Goal: Task Accomplishment & Management: Complete application form

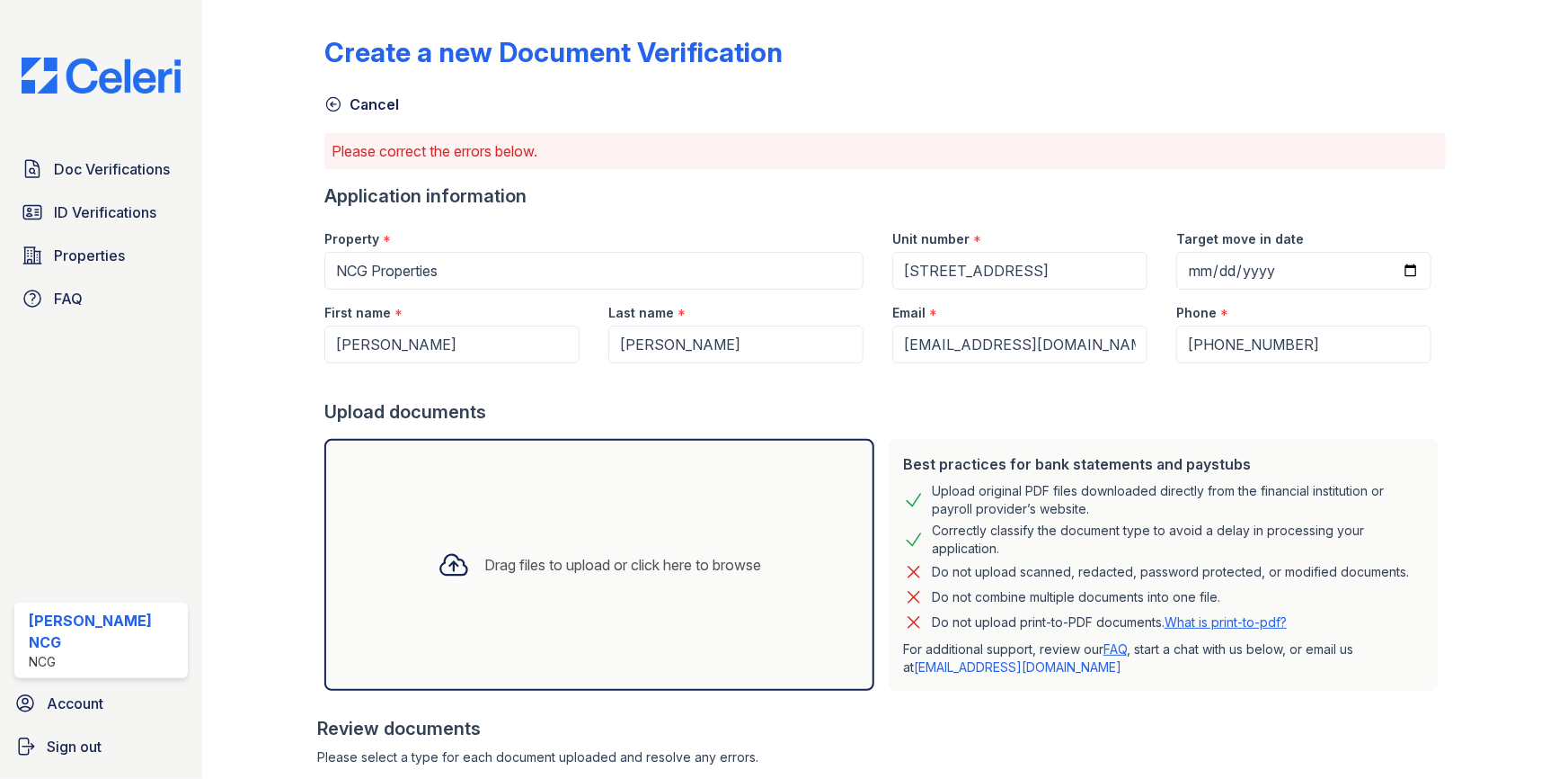
click at [1452, 389] on div at bounding box center [1493, 549] width 94 height 1086
click at [126, 171] on span "Doc Verifications" at bounding box center [111, 169] width 116 height 22
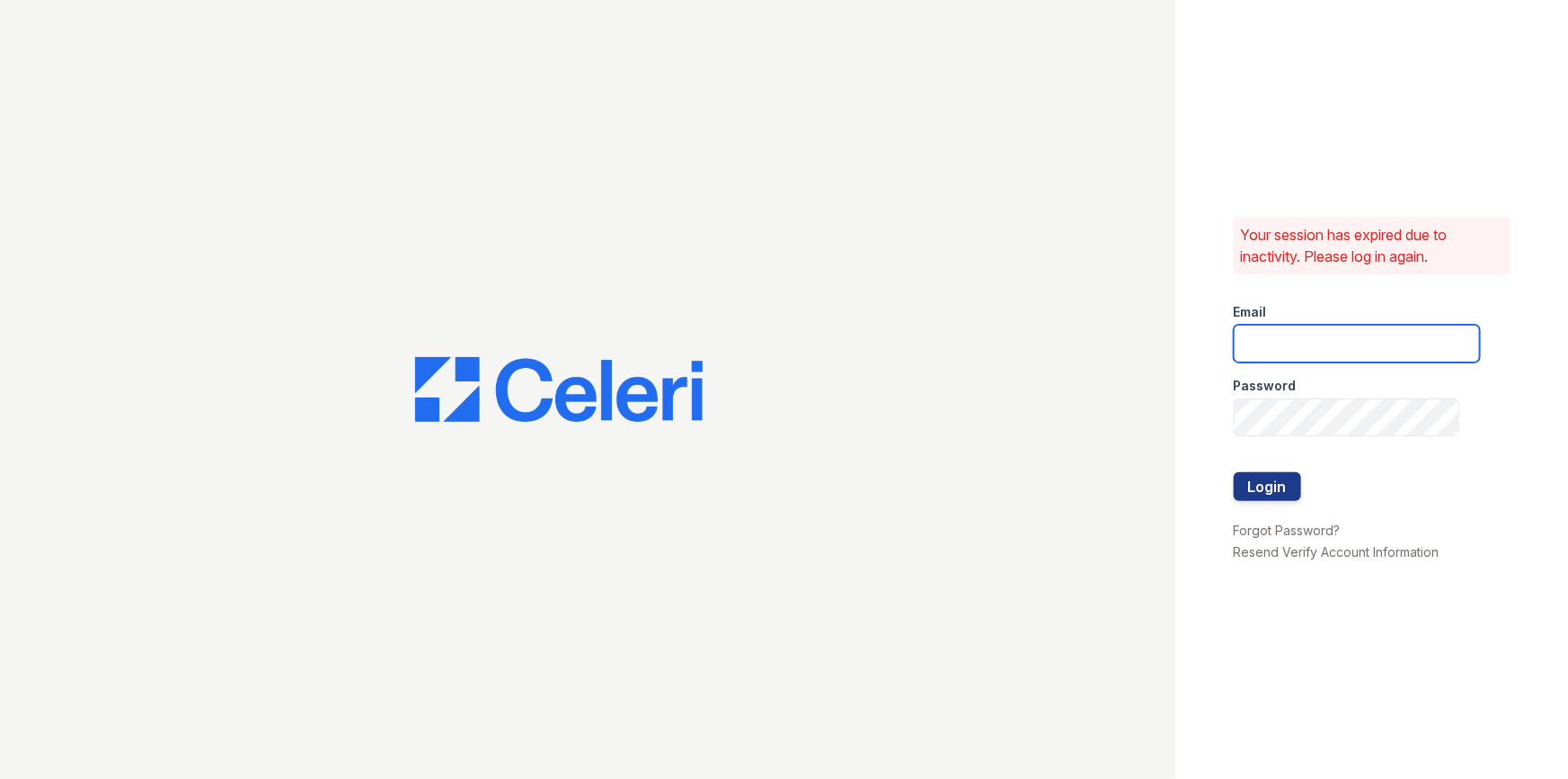
type input "[PERSON_NAME][EMAIL_ADDRESS][DOMAIN_NAME]"
click at [1271, 477] on button "Login" at bounding box center [1267, 486] width 67 height 28
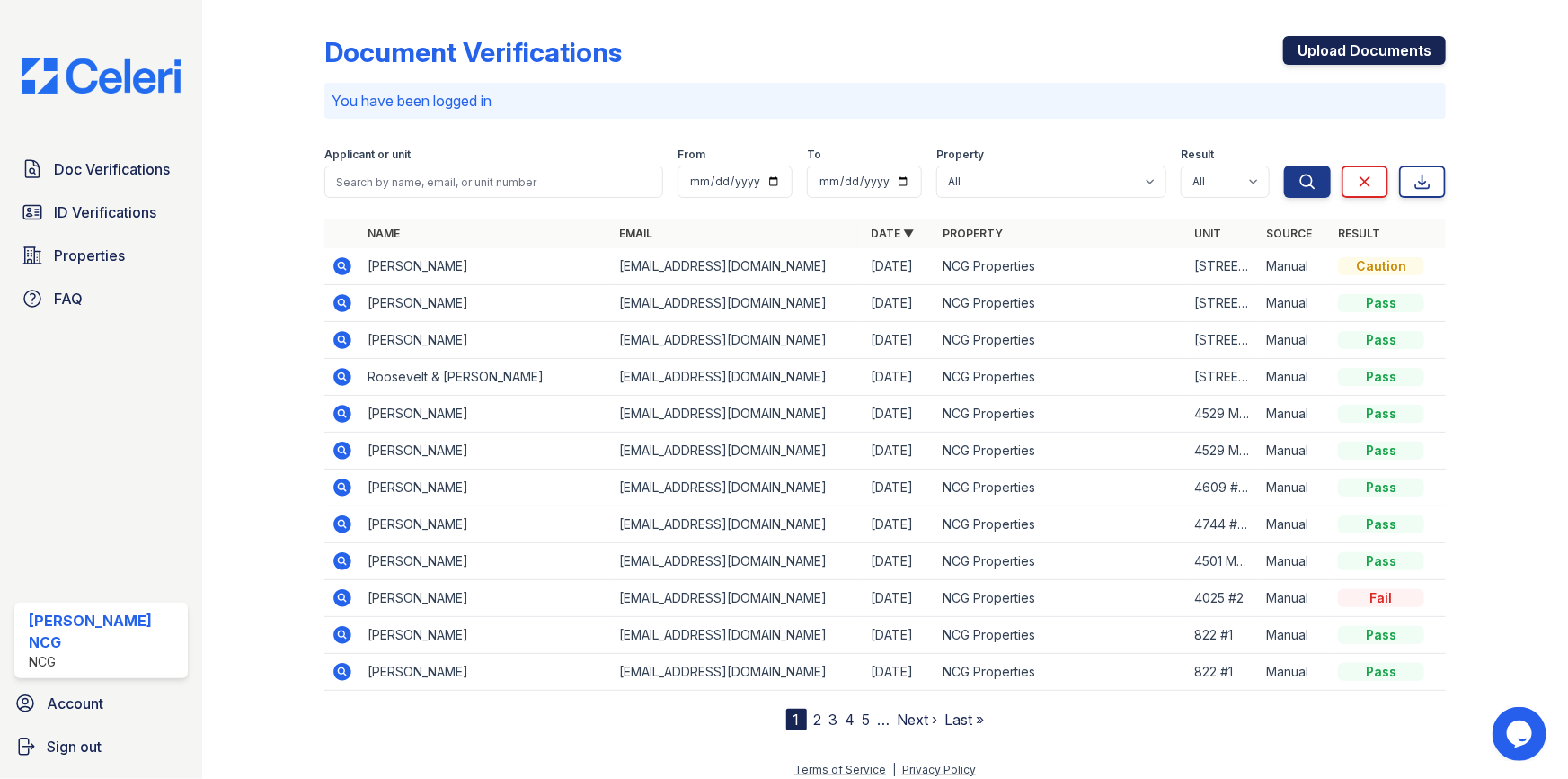
click at [1323, 52] on link "Upload Documents" at bounding box center [1365, 50] width 163 height 28
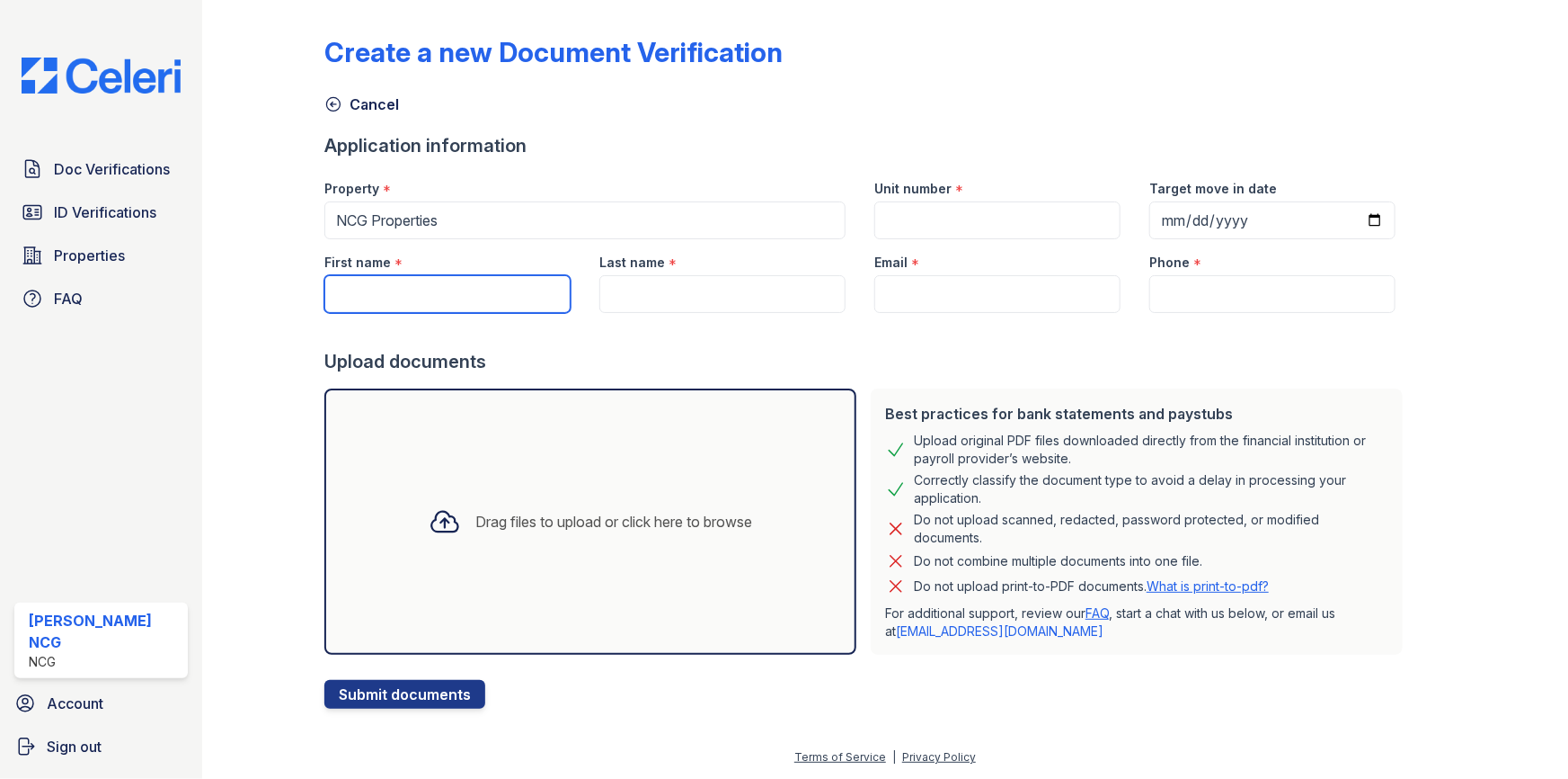
click at [460, 292] on input "First name" at bounding box center [447, 294] width 246 height 38
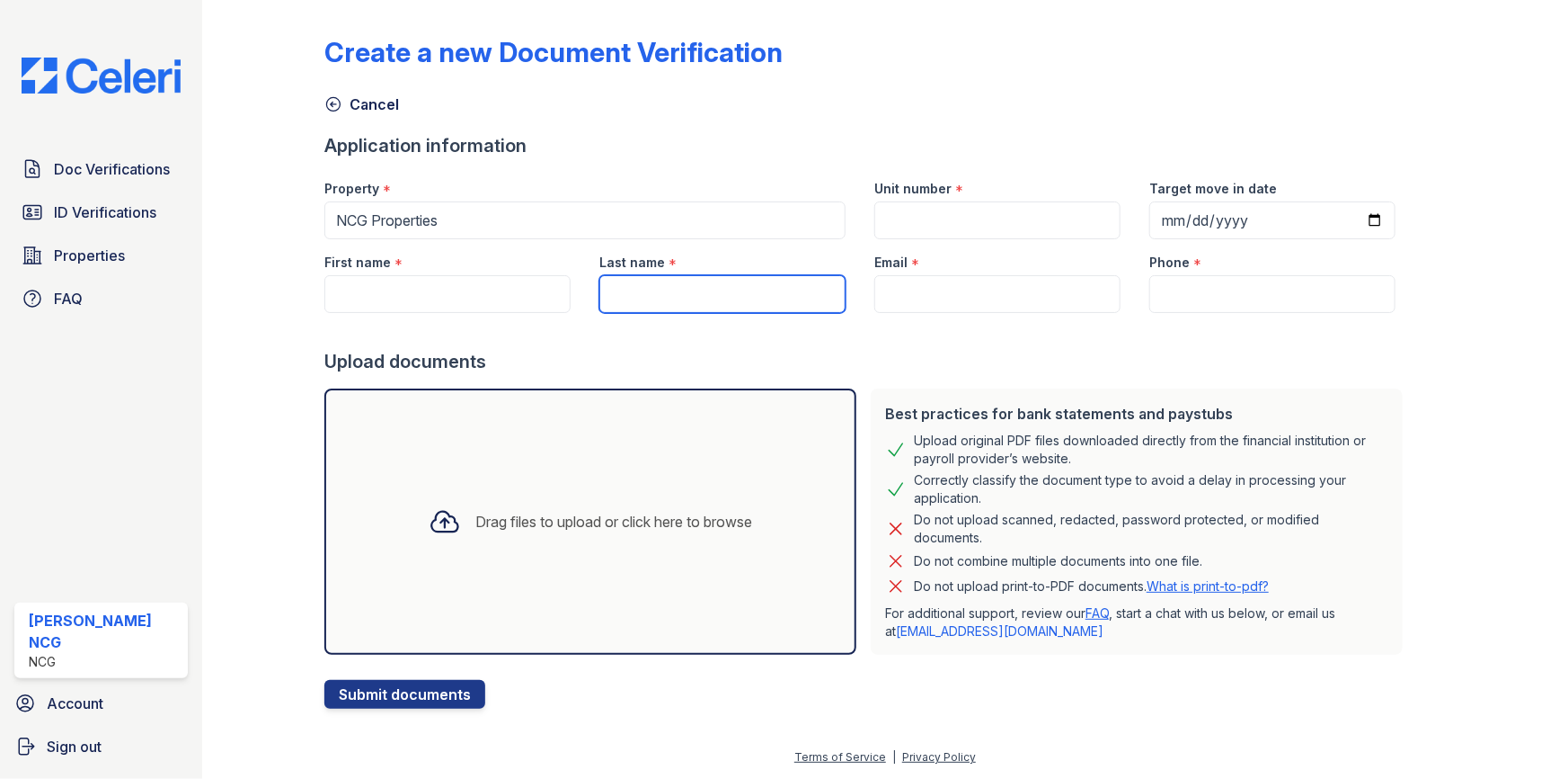
drag, startPoint x: 458, startPoint y: 291, endPoint x: 722, endPoint y: 301, distance: 264.2
click at [727, 304] on input "Last name" at bounding box center [723, 294] width 246 height 38
paste input "Danzl"
type input "Danzl"
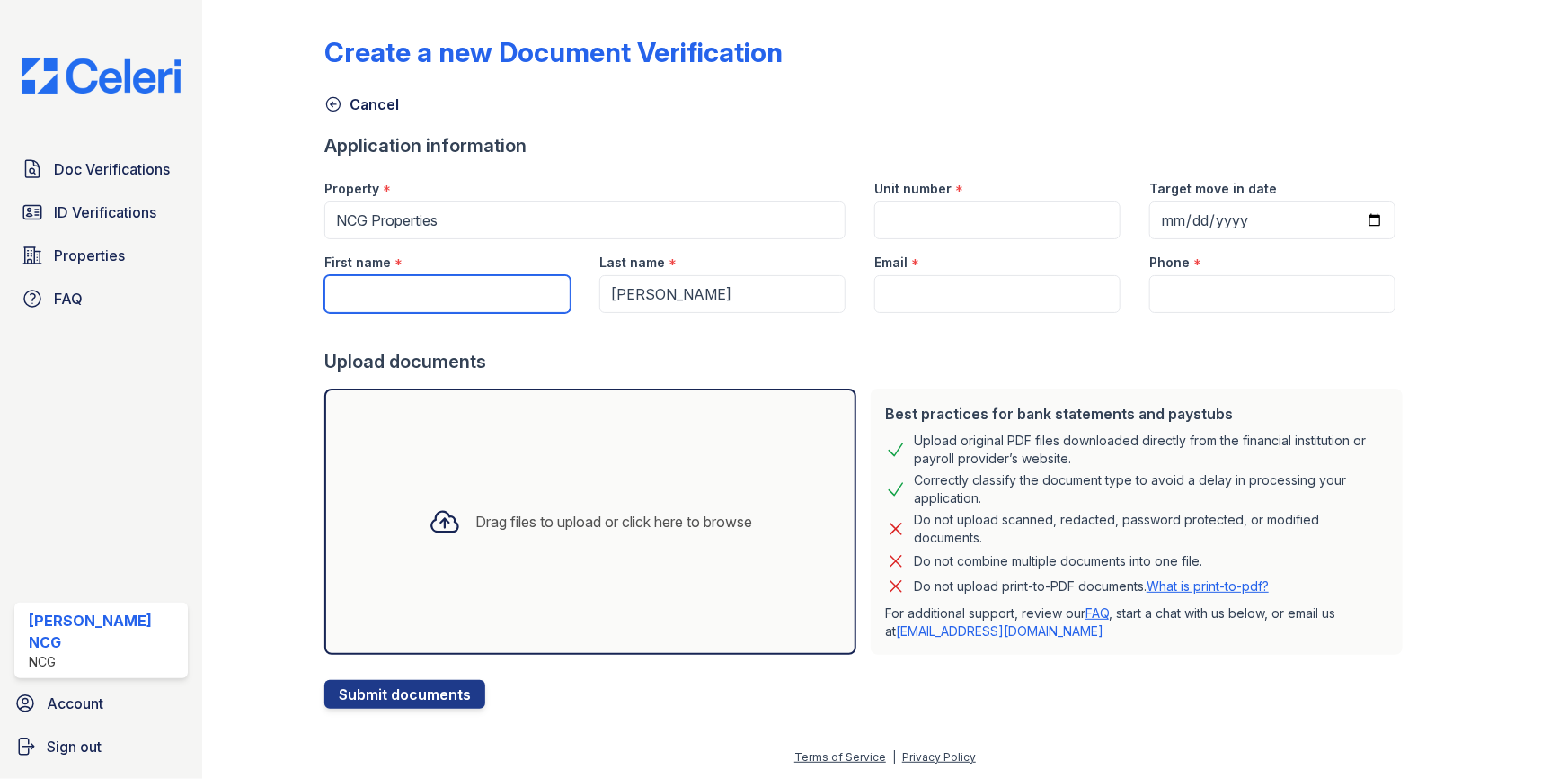
click at [448, 293] on input "First name" at bounding box center [447, 294] width 246 height 38
type input "Danae"
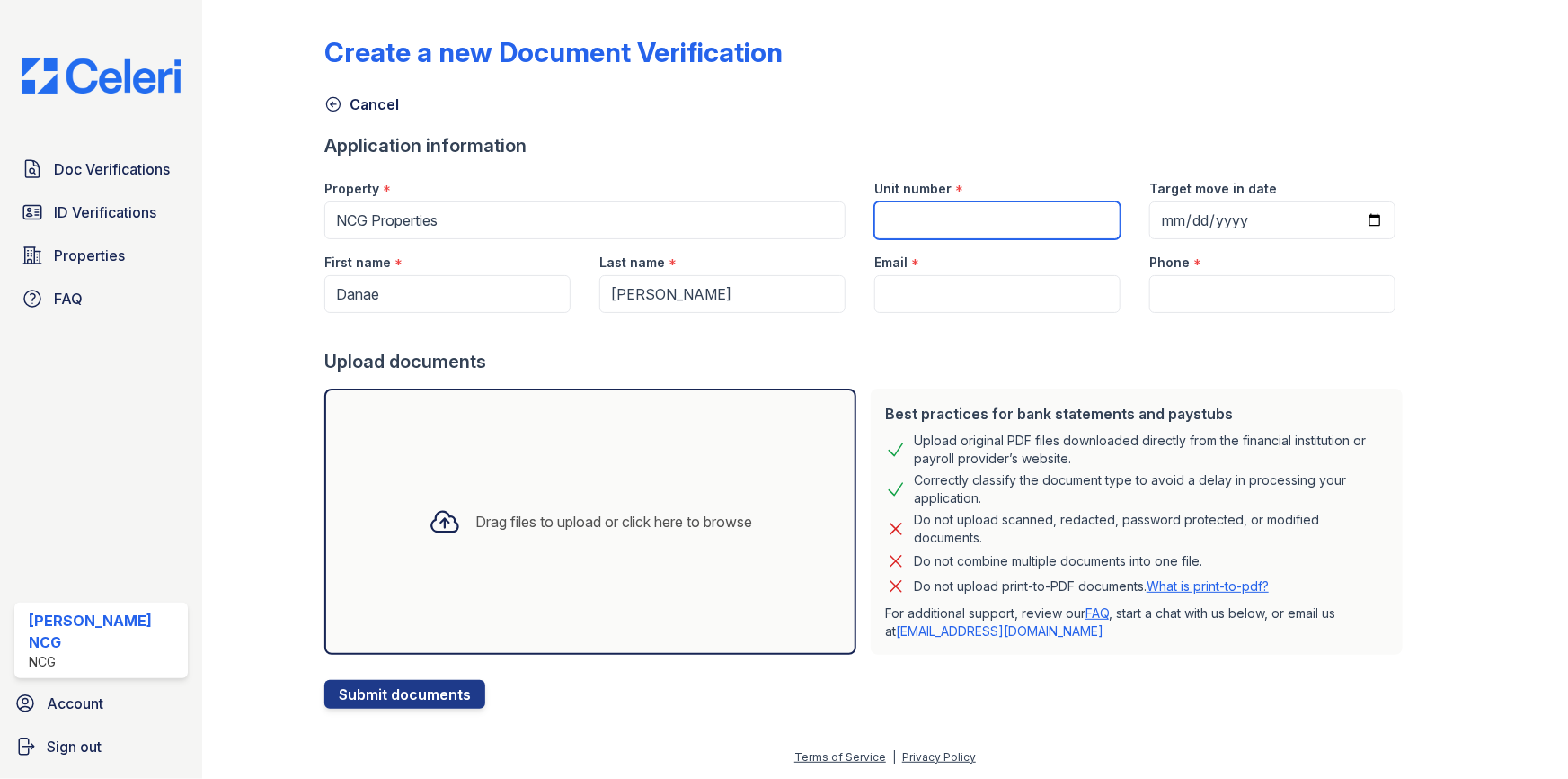
click at [883, 214] on input "Unit number" at bounding box center [997, 220] width 246 height 38
click at [1025, 216] on input "4024 N Springfield" at bounding box center [997, 220] width 246 height 38
type input "4024 N Springfield #2"
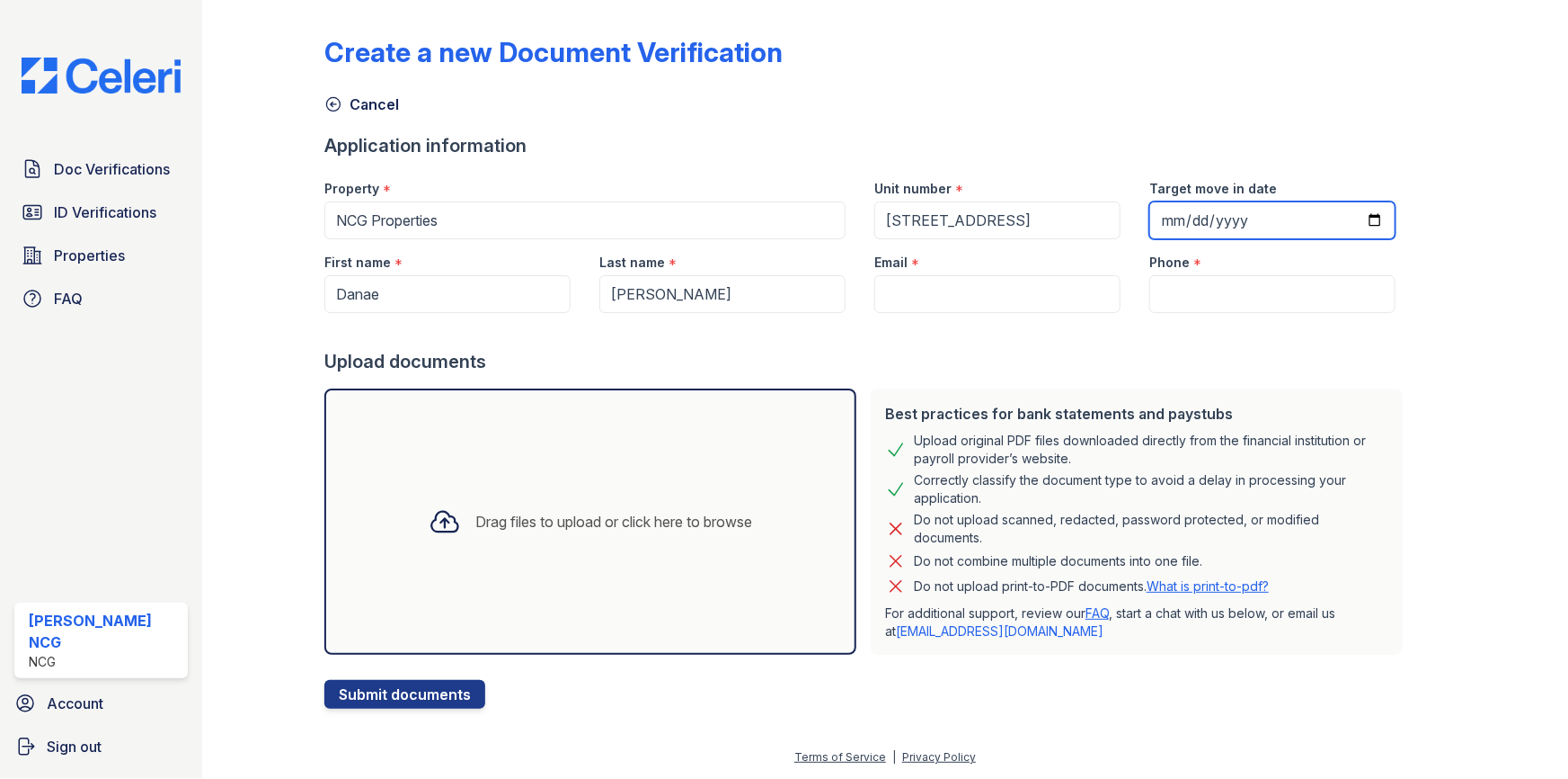
click at [1150, 215] on input "Target move in date" at bounding box center [1273, 220] width 246 height 38
type input "2025-11-01"
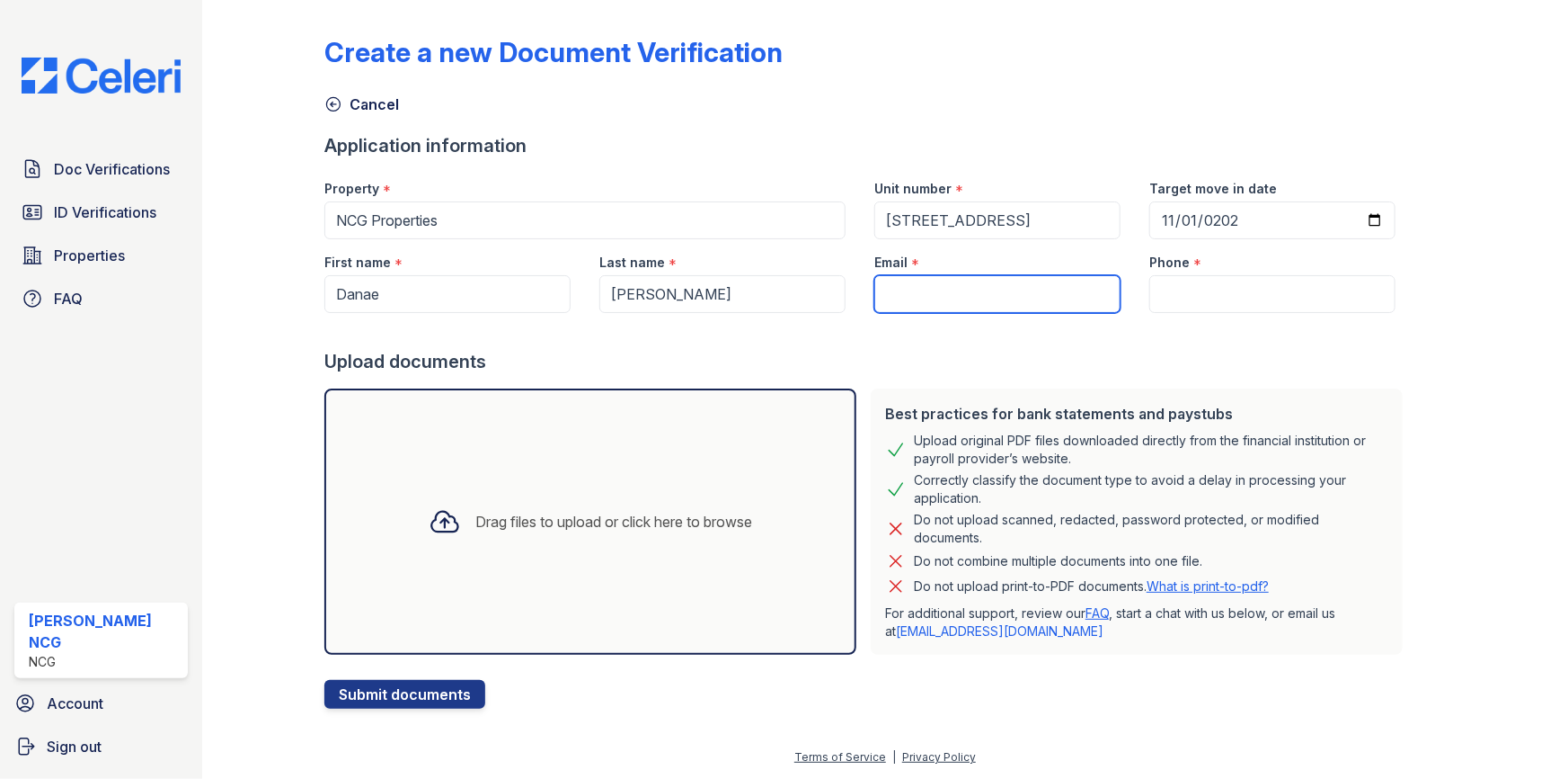
click at [915, 296] on input "Email" at bounding box center [997, 294] width 246 height 38
type input "[EMAIL_ADDRESS][DOMAIN_NAME]"
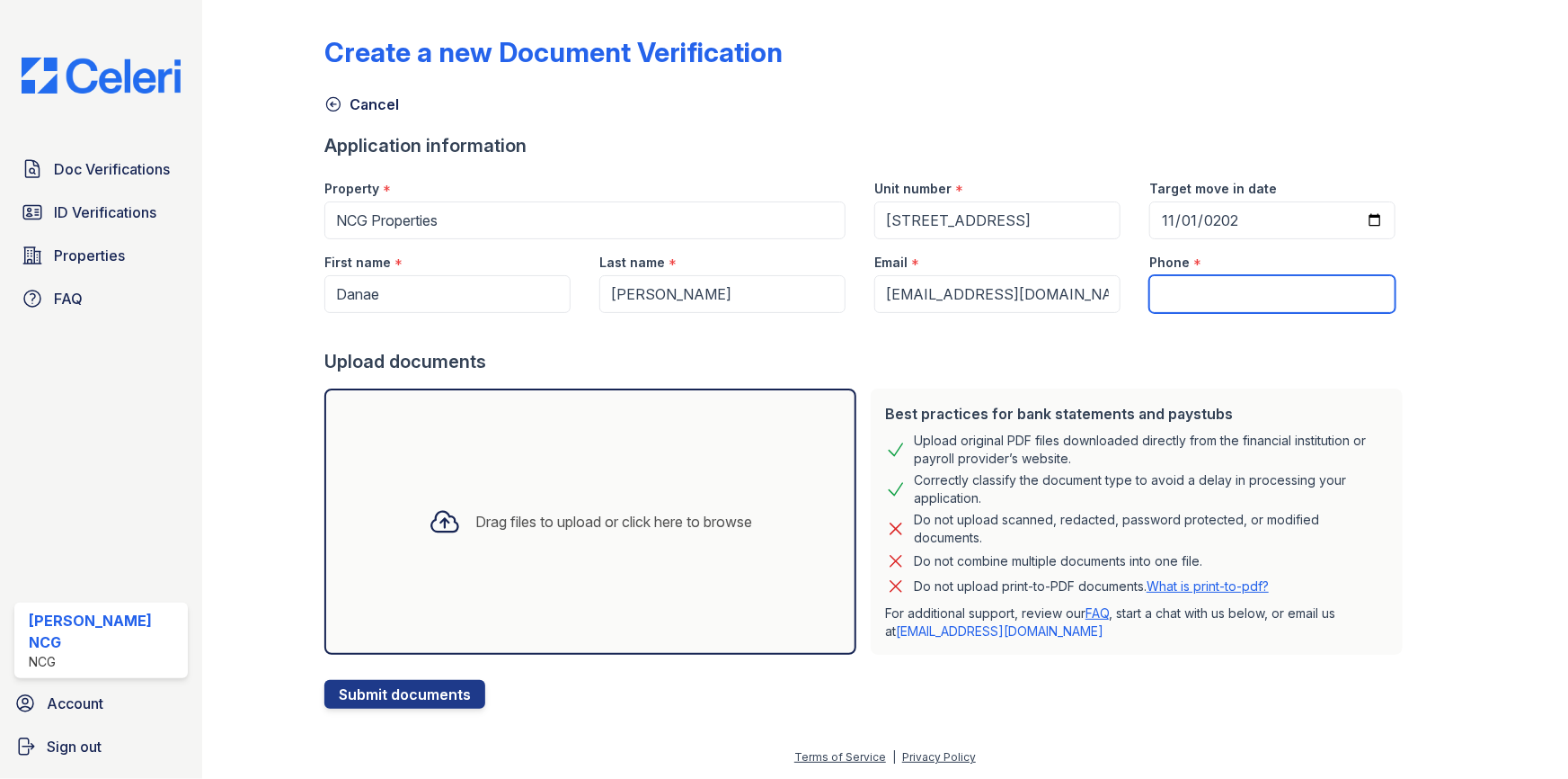
click at [1180, 288] on input "Phone" at bounding box center [1273, 294] width 246 height 38
type input "7732520600"
click at [1160, 351] on div "Upload documents" at bounding box center [867, 362] width 1085 height 25
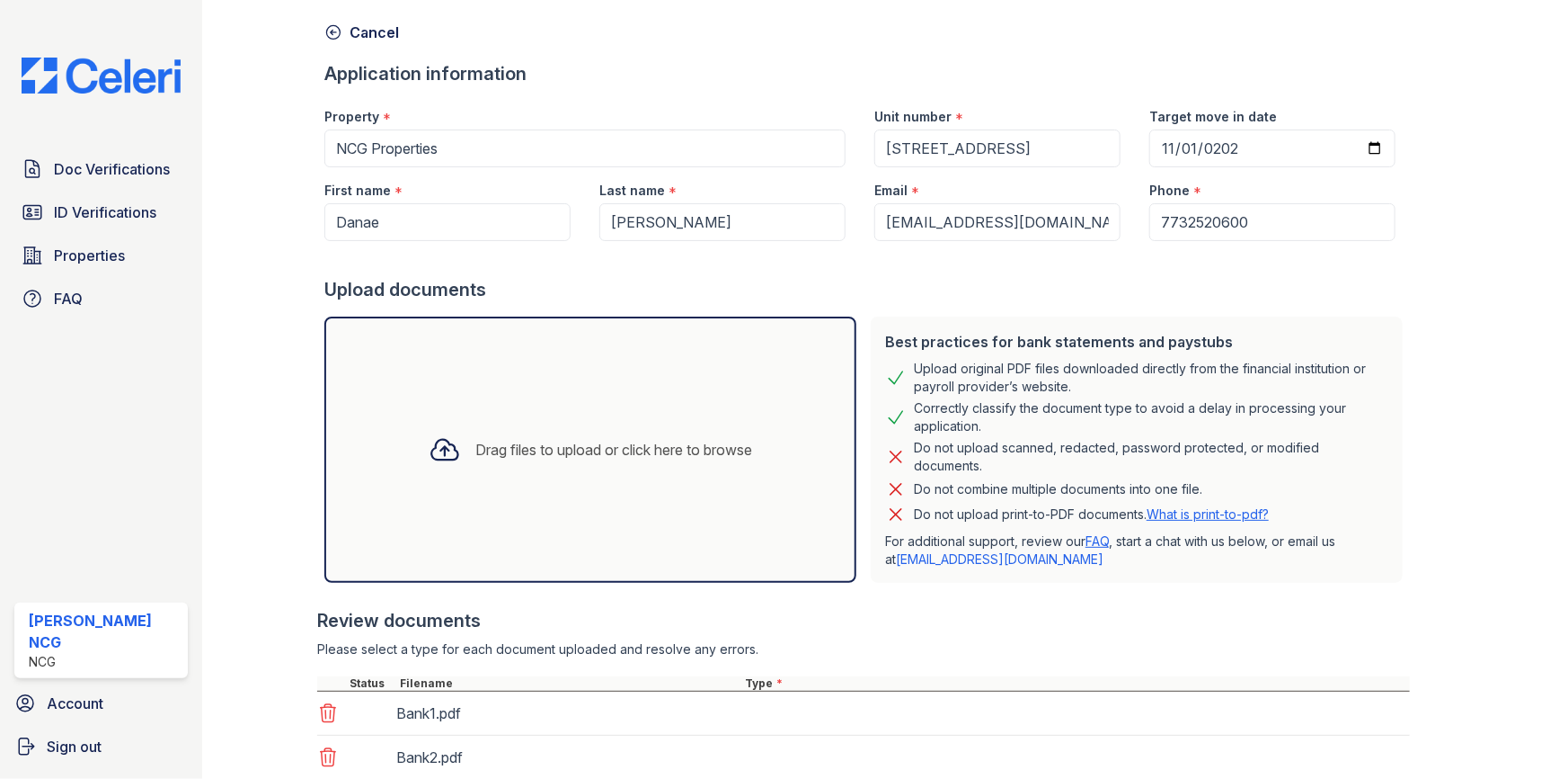
scroll to position [241, 0]
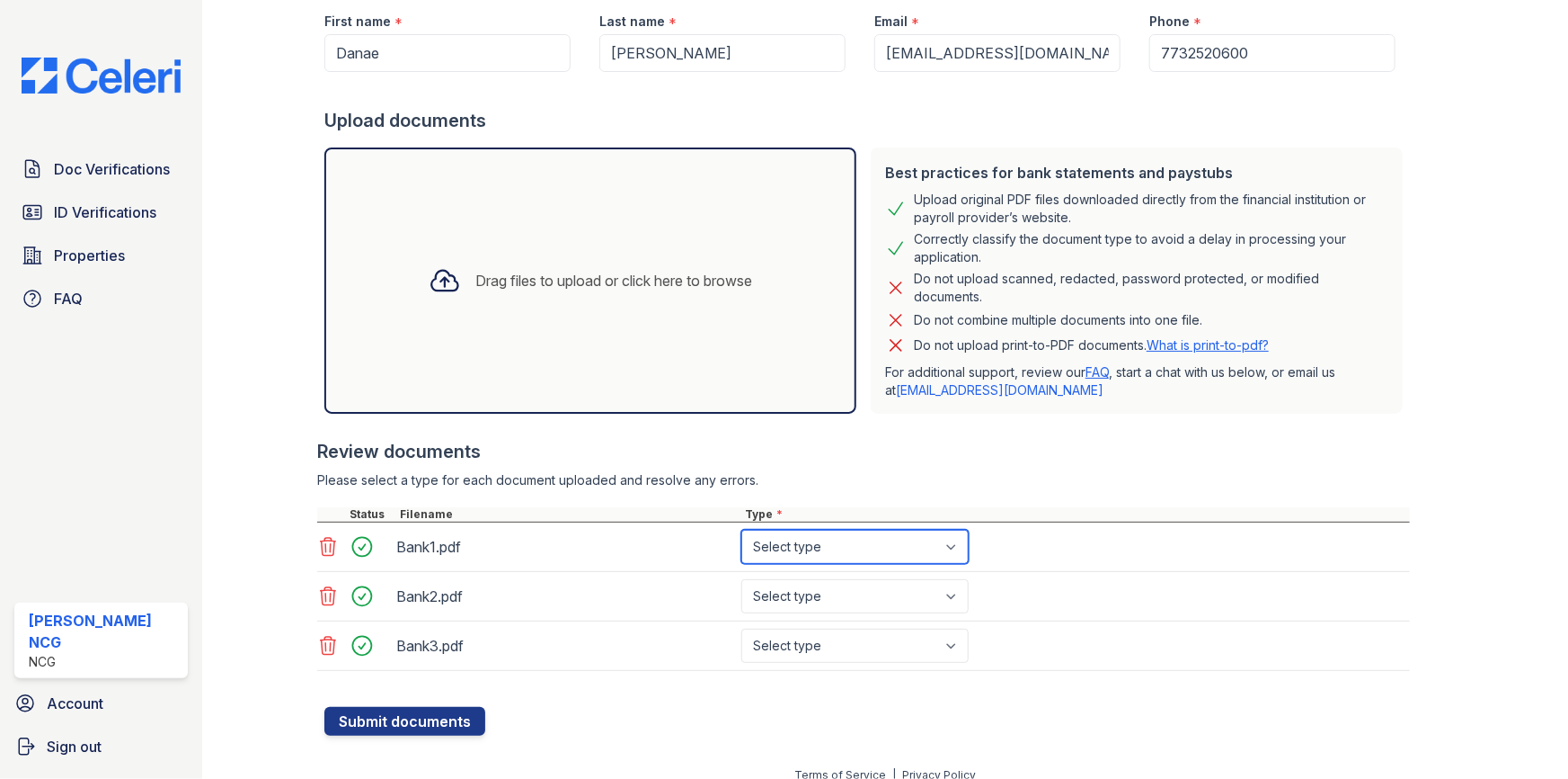
click at [854, 545] on select "Select type Paystub Bank Statement Offer Letter Tax Documents Benefit Award Let…" at bounding box center [855, 546] width 228 height 34
select select "bank_statement"
click at [742, 530] on select "Select type Paystub Bank Statement Offer Letter Tax Documents Benefit Award Let…" at bounding box center [855, 546] width 228 height 34
click at [837, 593] on select "Select type Paystub Bank Statement Offer Letter Tax Documents Benefit Award Let…" at bounding box center [855, 595] width 228 height 34
select select "bank_statement"
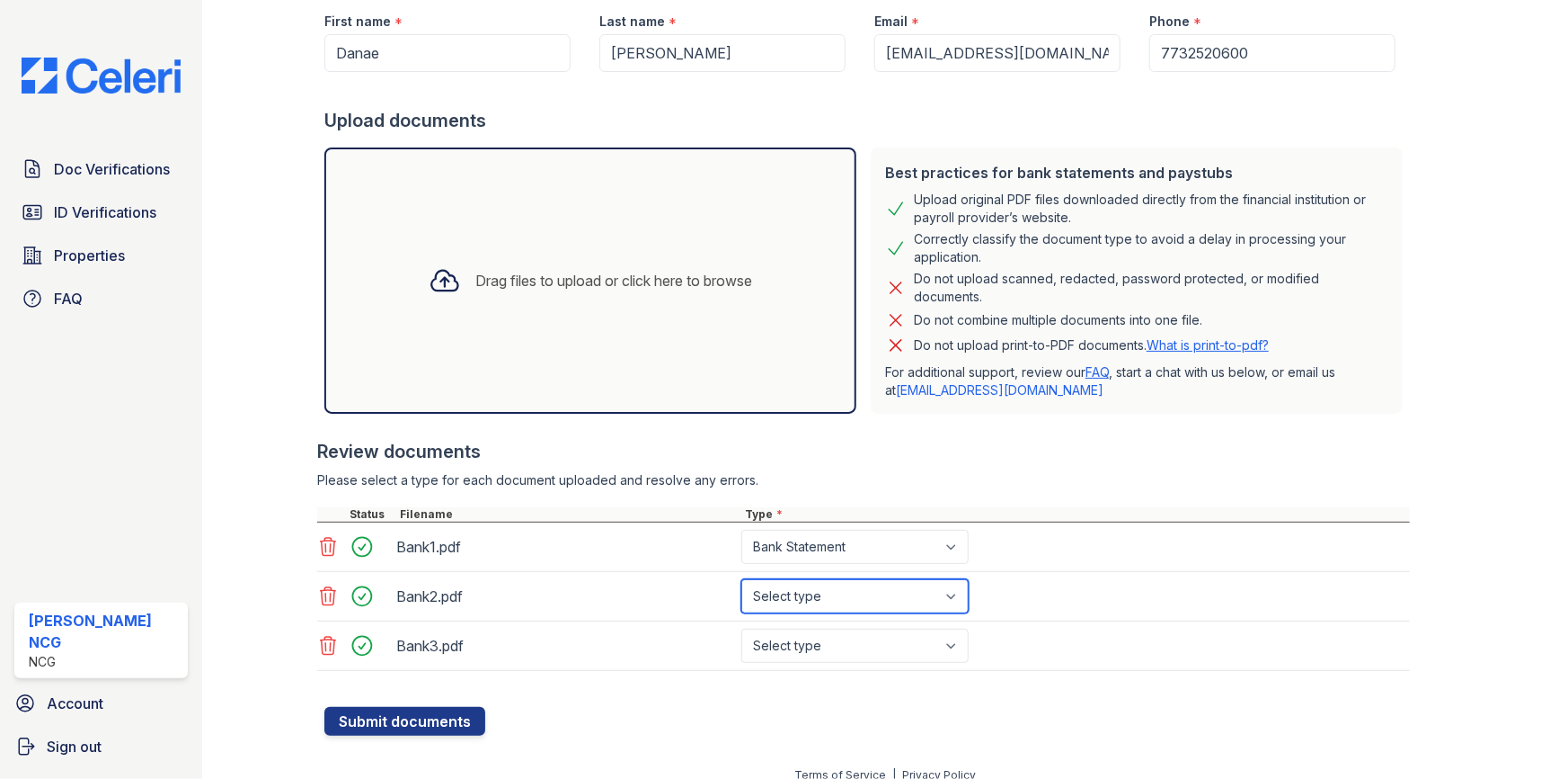
click at [742, 579] on select "Select type Paystub Bank Statement Offer Letter Tax Documents Benefit Award Let…" at bounding box center [855, 595] width 228 height 34
click at [845, 647] on select "Select type Paystub Bank Statement Offer Letter Tax Documents Benefit Award Let…" at bounding box center [855, 645] width 228 height 34
select select "bank_statement"
click at [742, 628] on select "Select type Paystub Bank Statement Offer Letter Tax Documents Benefit Award Let…" at bounding box center [855, 645] width 228 height 34
click at [932, 440] on div "Review documents" at bounding box center [864, 452] width 1093 height 25
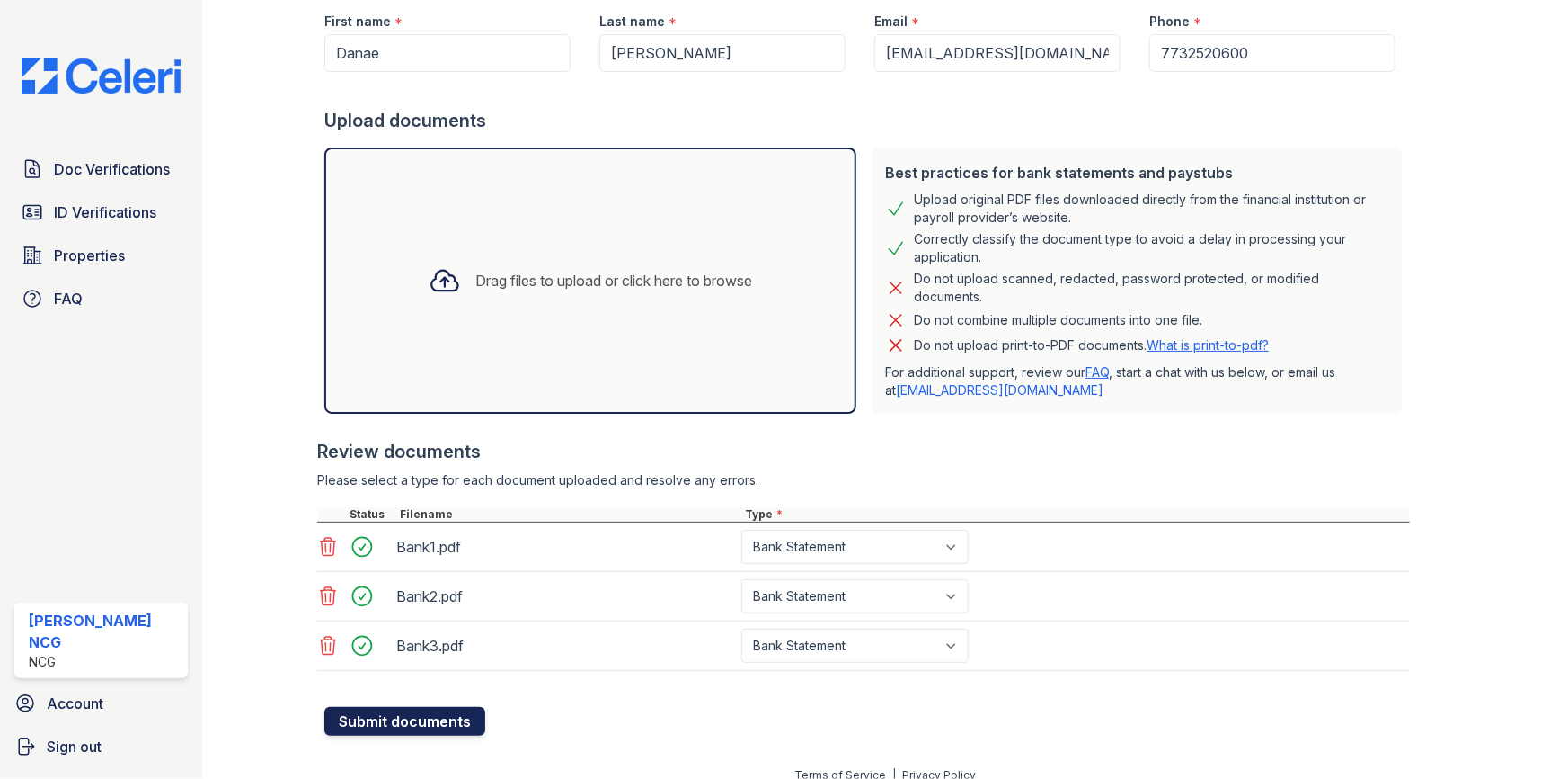
click at [460, 716] on button "Submit documents" at bounding box center [404, 720] width 161 height 28
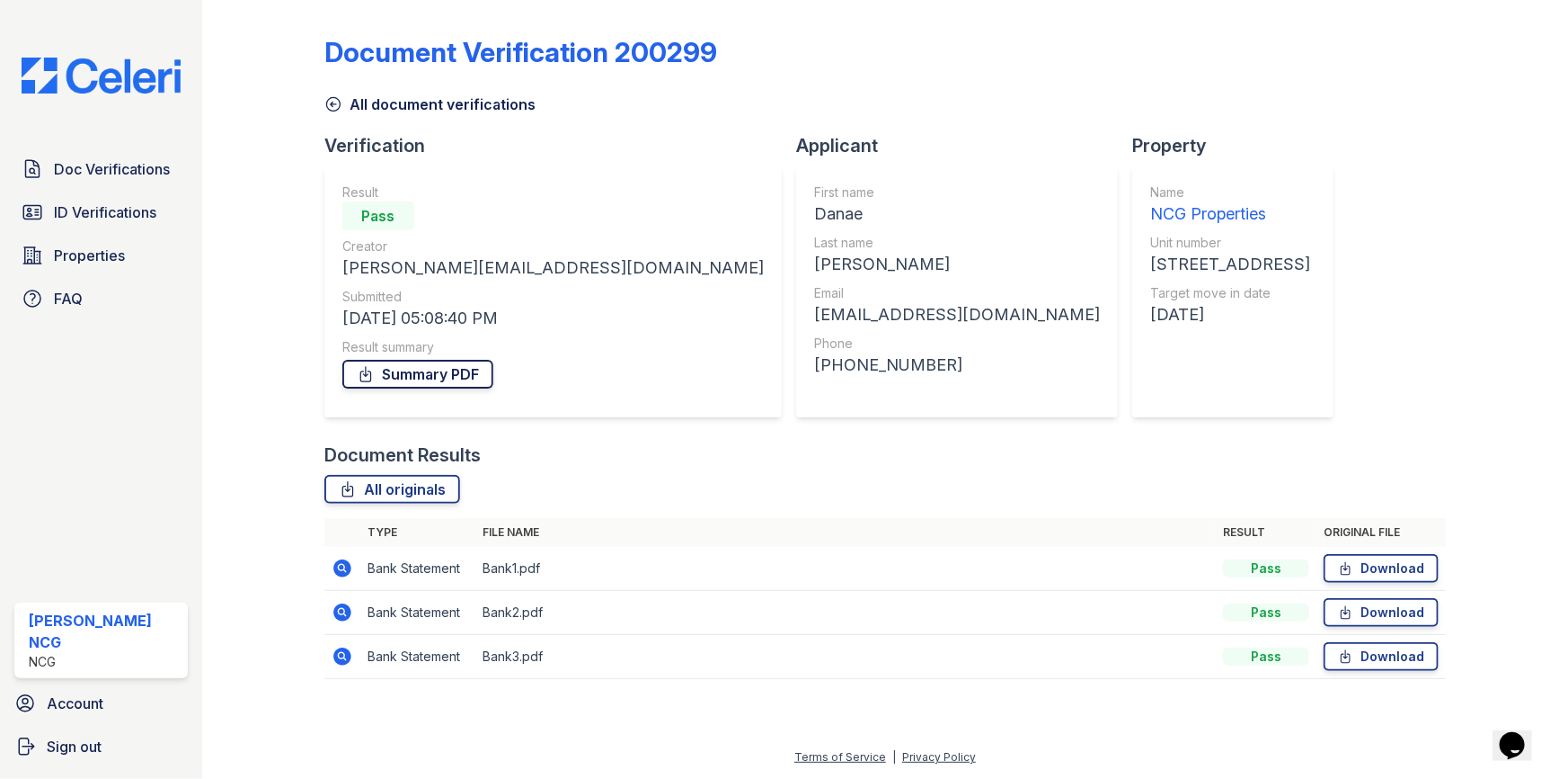
click at [446, 369] on link "Summary PDF" at bounding box center [418, 373] width 151 height 28
click at [815, 270] on div "[PERSON_NAME]" at bounding box center [957, 265] width 286 height 25
copy div "[PERSON_NAME]"
click at [1164, 187] on div "Document Verification 200299 All document verifications Verification Result Pas…" at bounding box center [885, 352] width 1122 height 690
